Goal: Find specific page/section: Find specific page/section

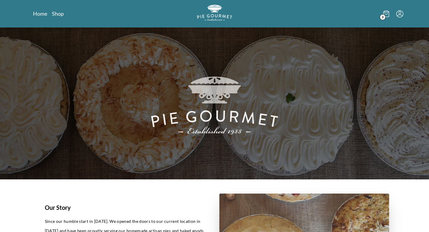
click at [382, 14] on span "3" at bounding box center [383, 17] width 6 height 6
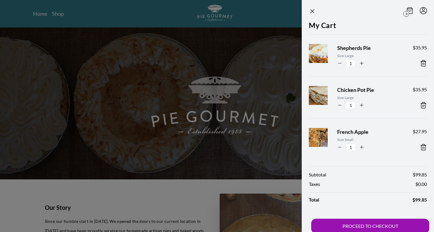
click at [341, 63] on icon "button" at bounding box center [339, 62] width 5 height 5
type input "0"
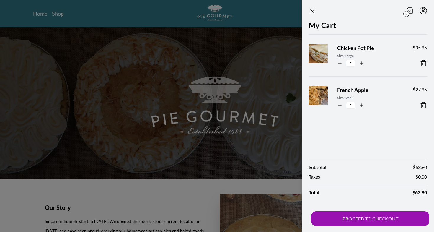
click at [362, 64] on icon "button" at bounding box center [361, 62] width 5 height 5
type input "2"
click at [340, 106] on icon "button" at bounding box center [339, 104] width 5 height 5
type input "0"
click at [312, 12] on icon "Close panel" at bounding box center [312, 11] width 4 height 4
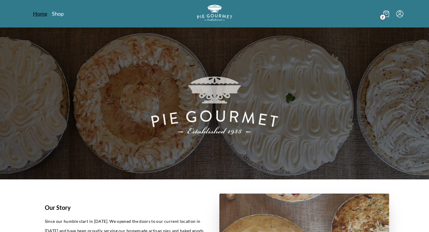
click at [40, 14] on link "Home" at bounding box center [40, 13] width 14 height 7
click at [56, 14] on link "Shop" at bounding box center [58, 13] width 12 height 7
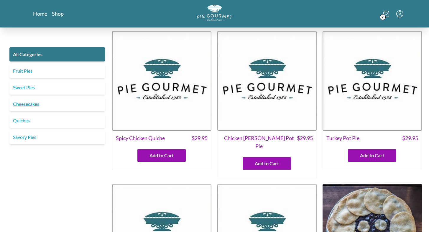
click at [27, 103] on link "Cheesecakes" at bounding box center [57, 104] width 96 height 14
click at [29, 104] on link "Cheesecakes" at bounding box center [57, 104] width 96 height 14
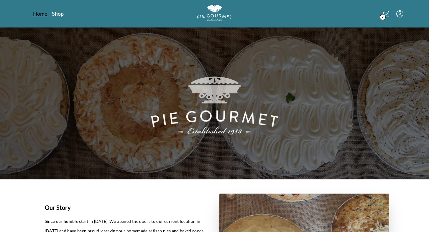
click at [39, 14] on link "Home" at bounding box center [40, 13] width 14 height 7
click at [58, 15] on link "Shop" at bounding box center [58, 13] width 12 height 7
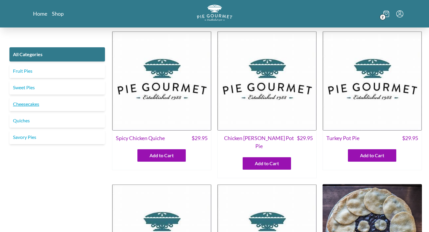
click at [30, 101] on link "Cheesecakes" at bounding box center [57, 104] width 96 height 14
click at [29, 139] on link "Savory Pies" at bounding box center [57, 137] width 96 height 14
